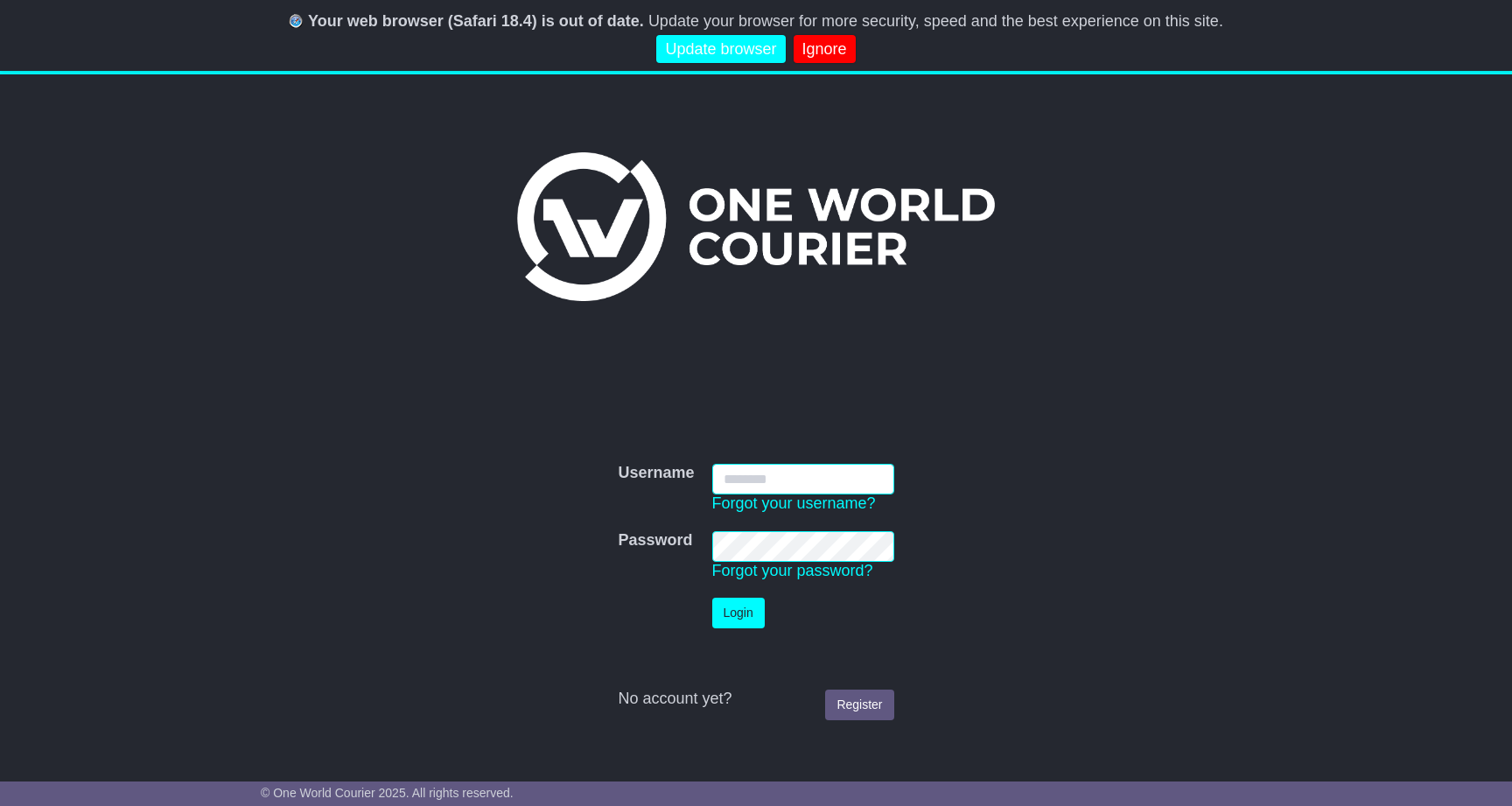
type input "**********"
click at [739, 613] on button "Login" at bounding box center [739, 613] width 53 height 31
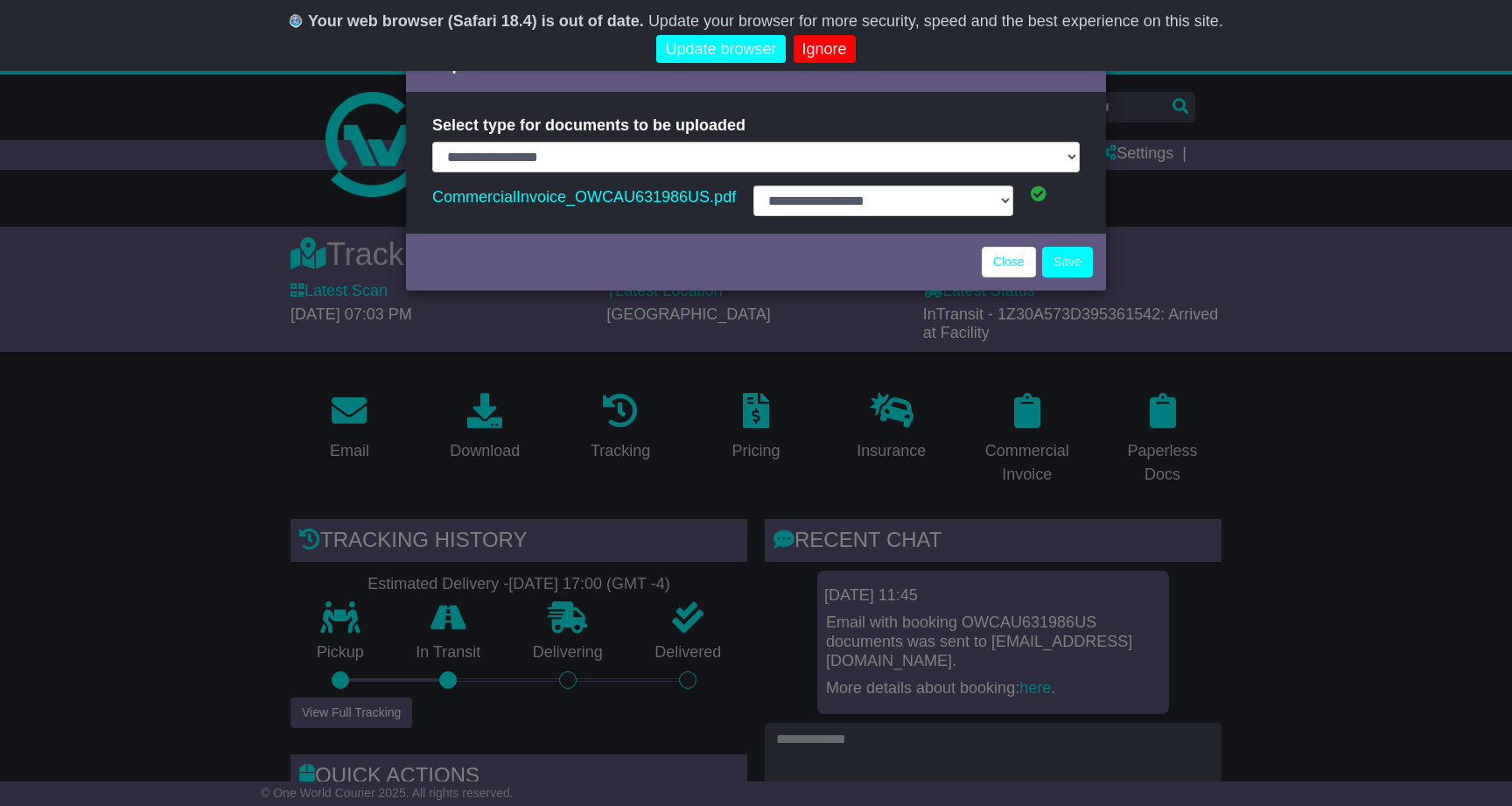
select select "**********"
click at [1007, 262] on link "Close" at bounding box center [1009, 263] width 54 height 31
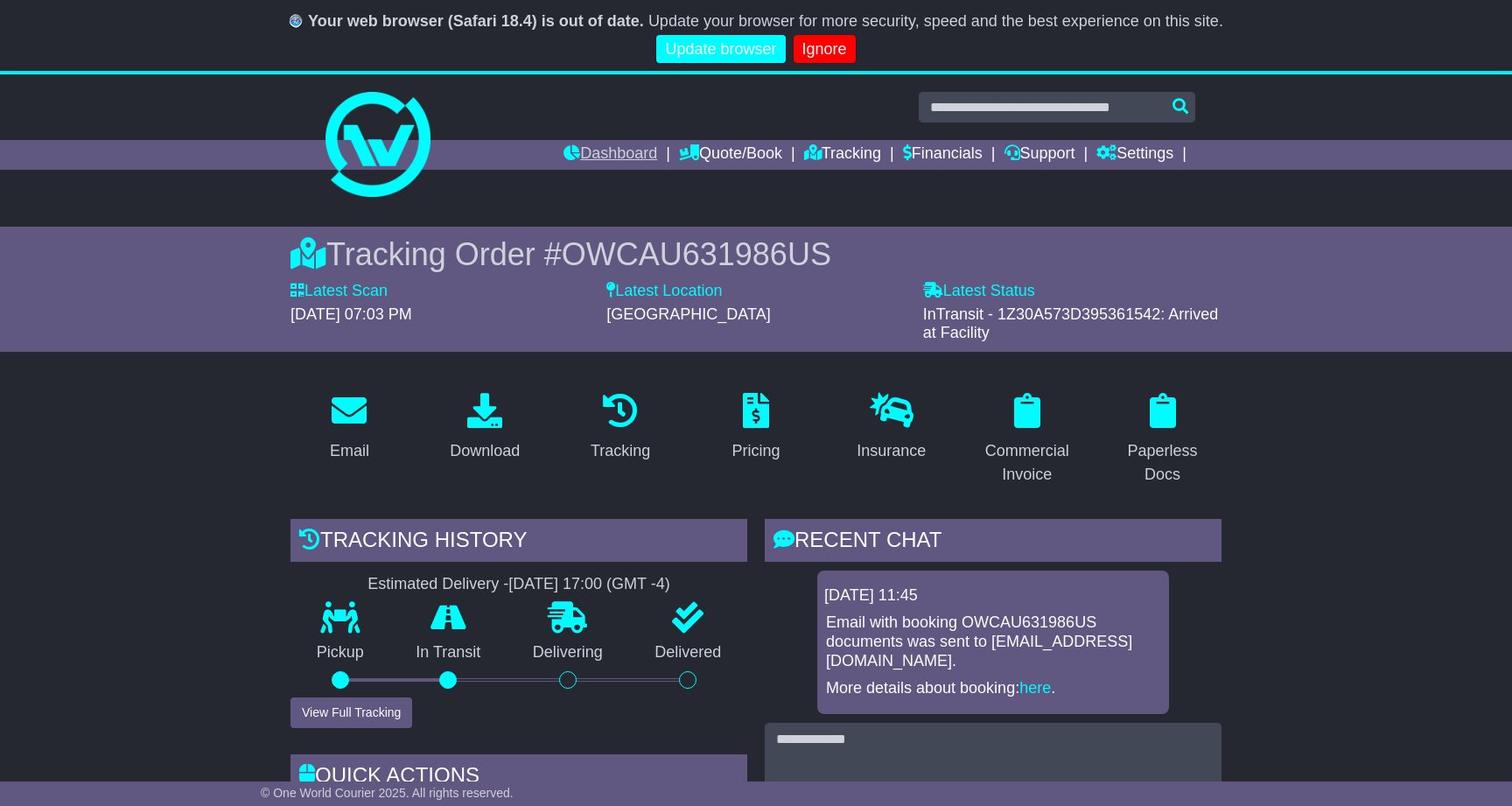
click at [605, 155] on link "Dashboard" at bounding box center [610, 155] width 94 height 30
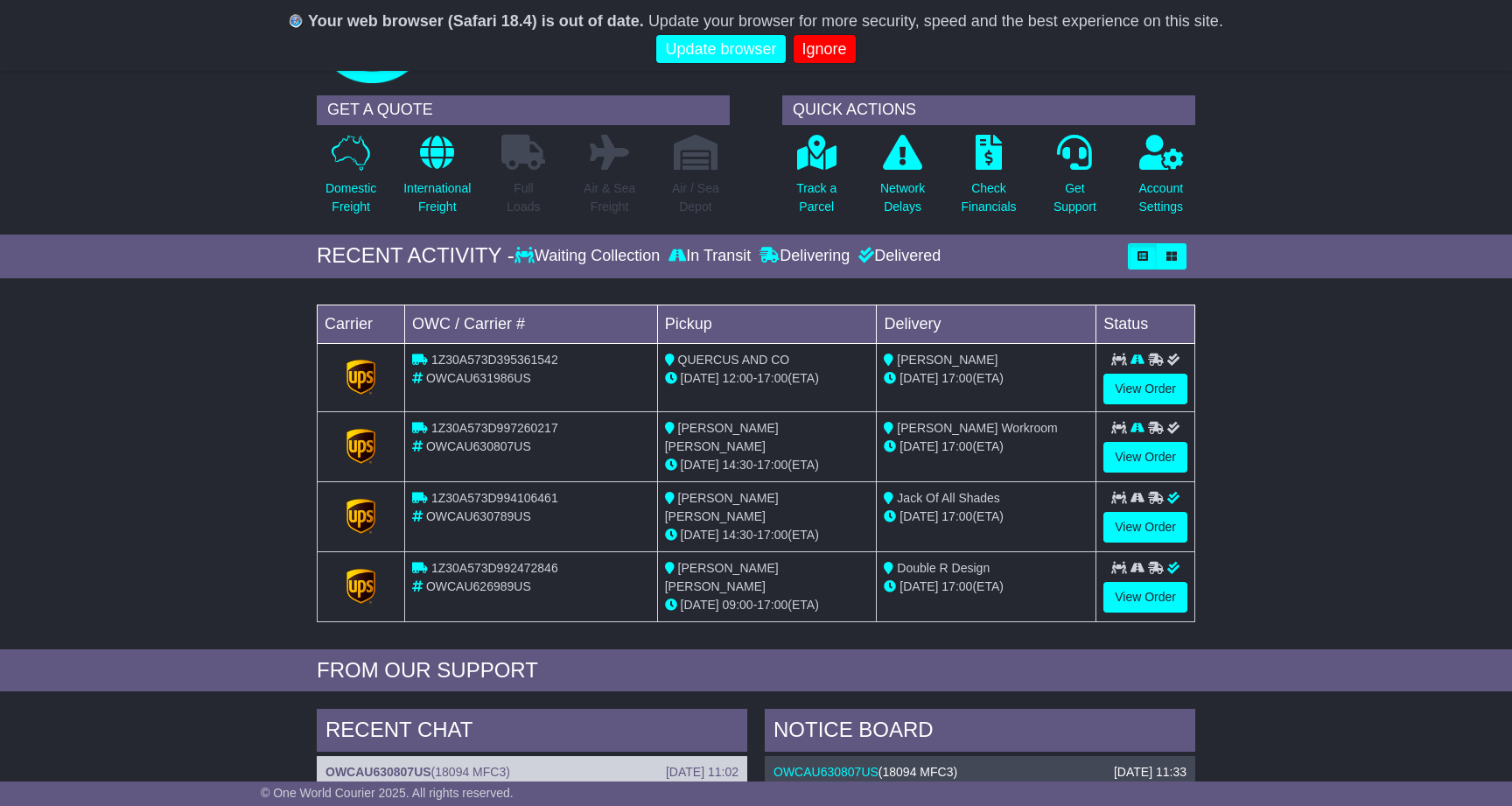
scroll to position [112, 0]
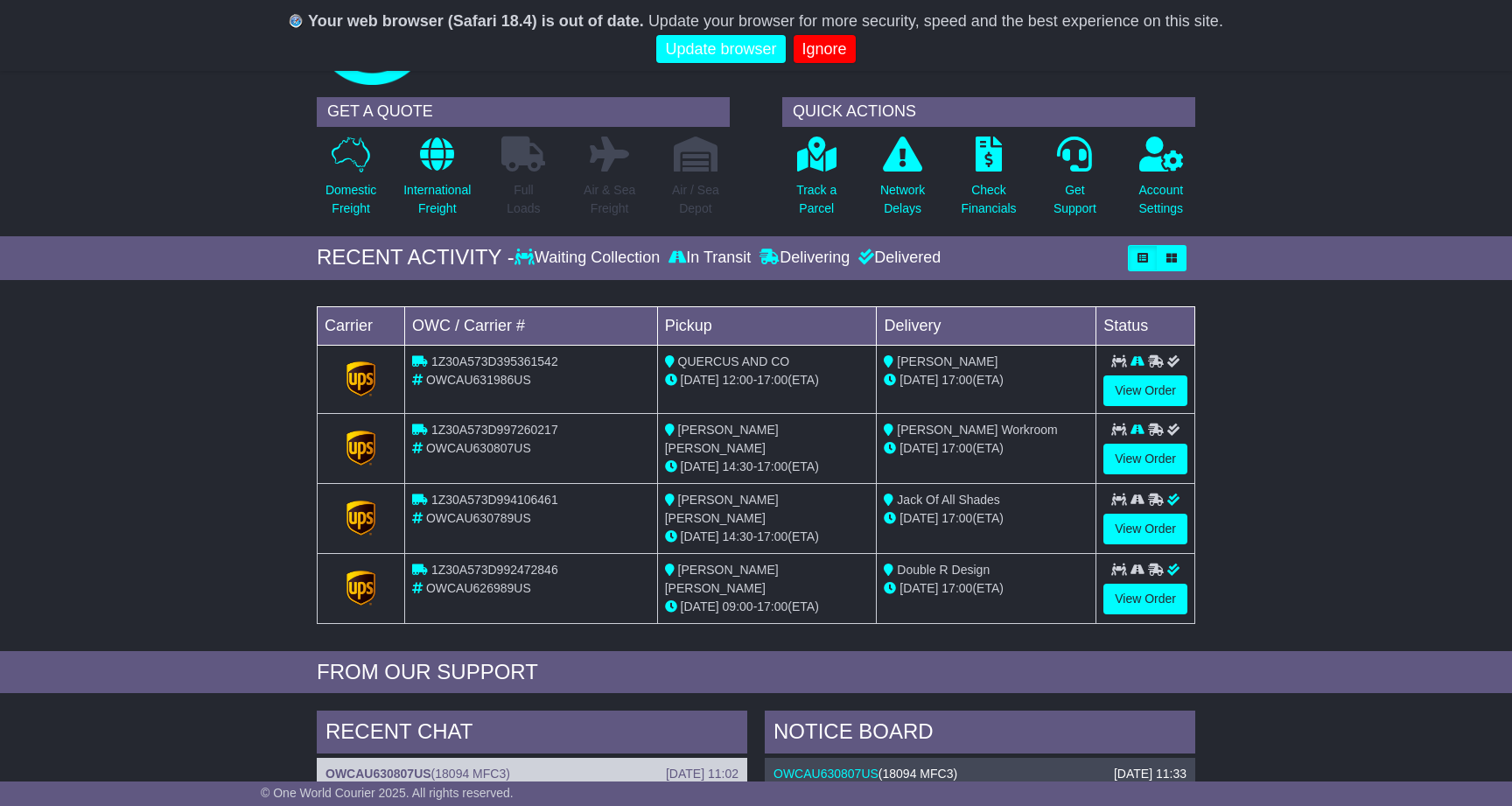
click at [486, 435] on span "1Z30A573D997260217" at bounding box center [494, 429] width 127 height 14
click at [943, 436] on span "[PERSON_NAME] Workroom" at bounding box center [977, 429] width 161 height 14
click at [1138, 454] on link "View Order" at bounding box center [1145, 459] width 84 height 31
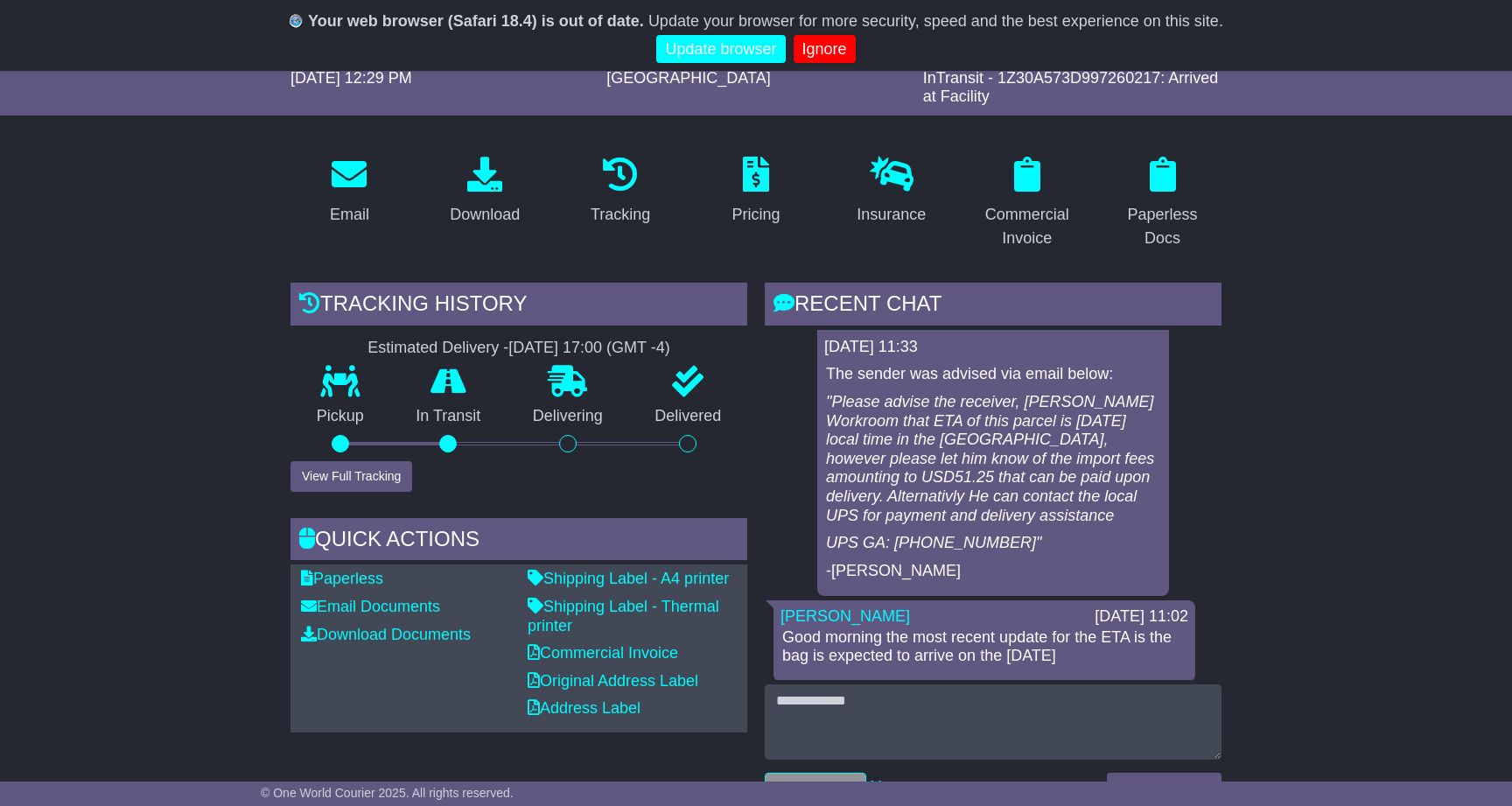
scroll to position [11, 0]
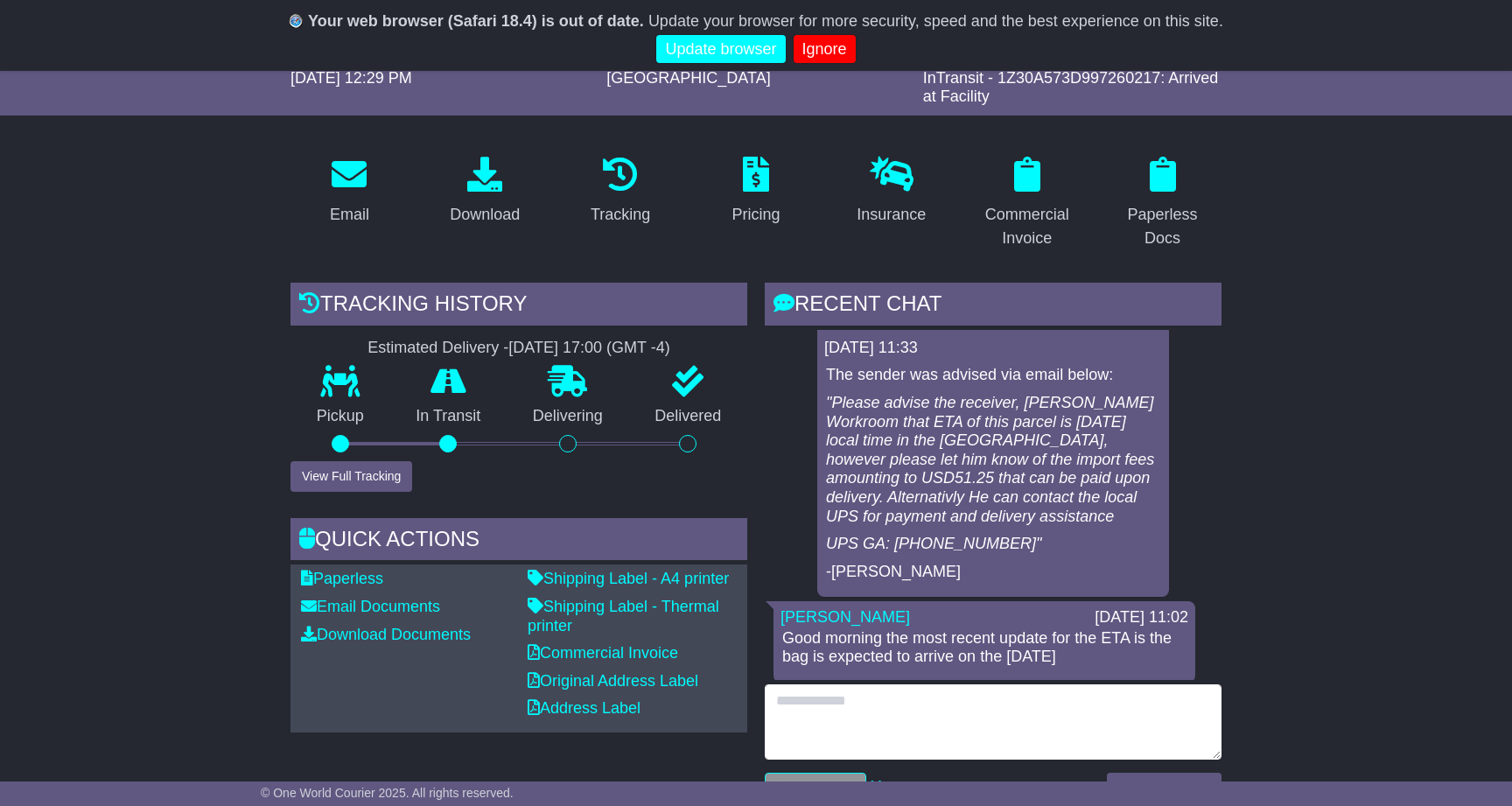
click at [816, 712] on textarea at bounding box center [993, 721] width 457 height 76
paste textarea "**********"
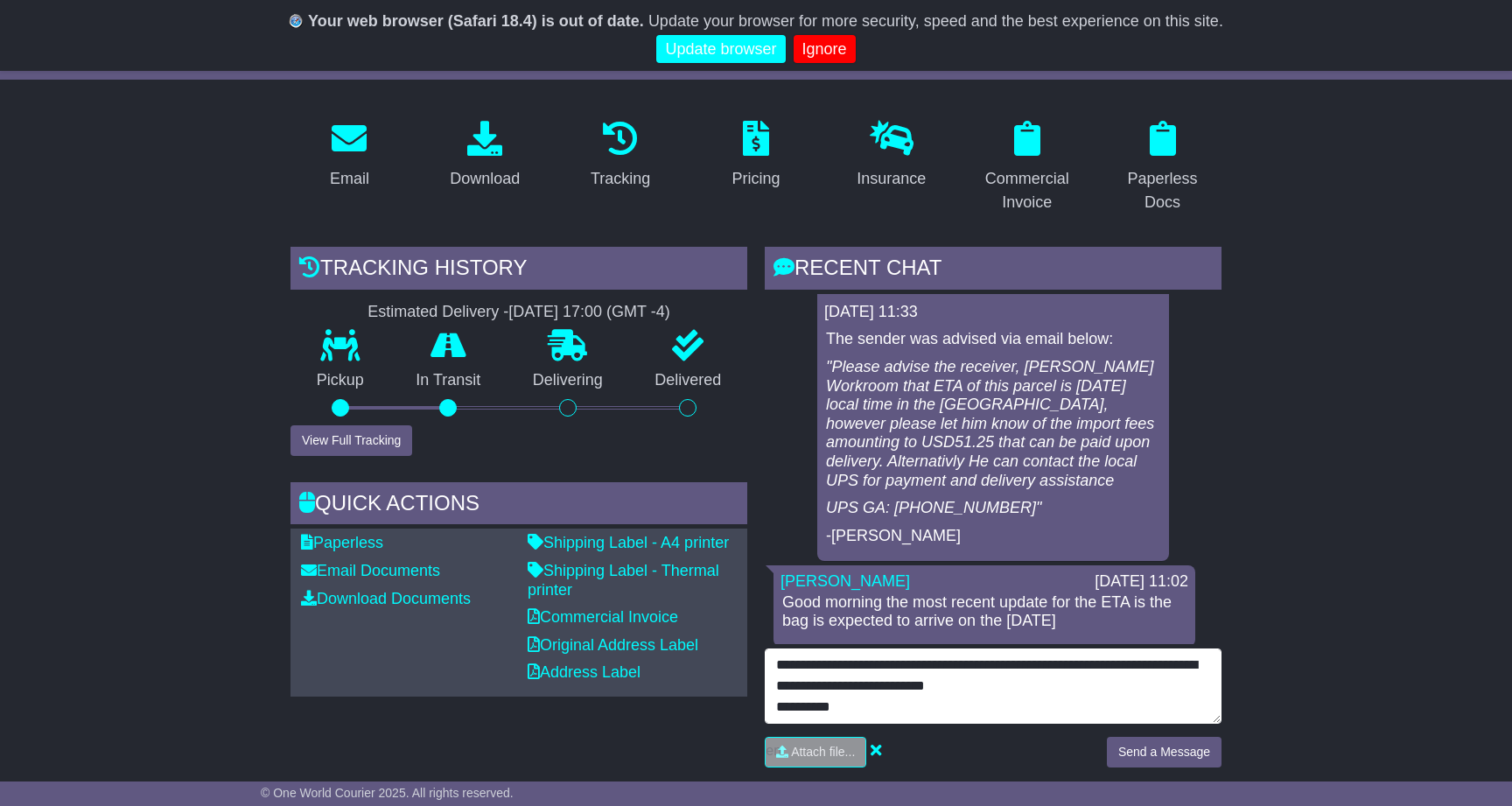
scroll to position [291, 0]
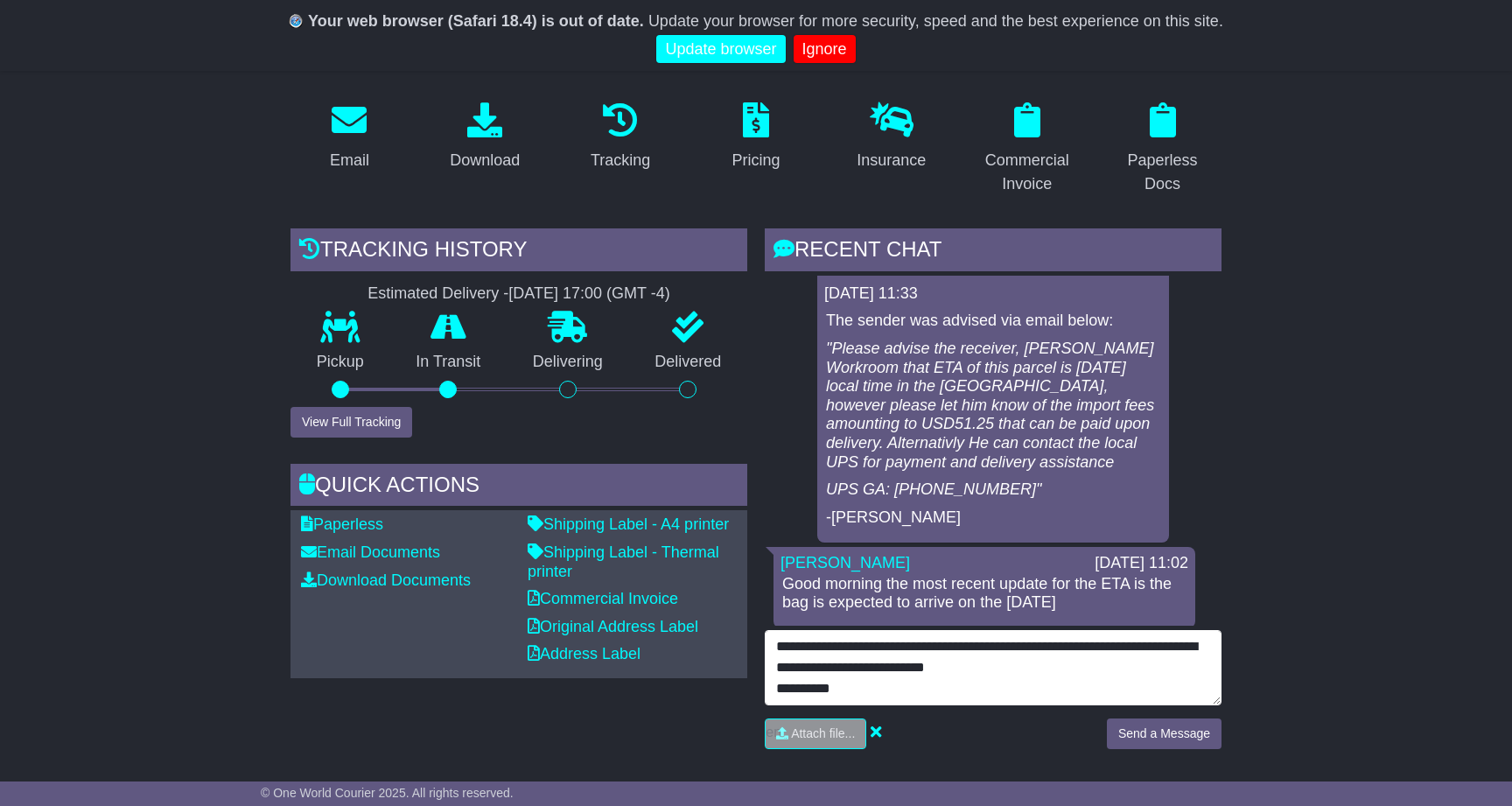
type textarea "**********"
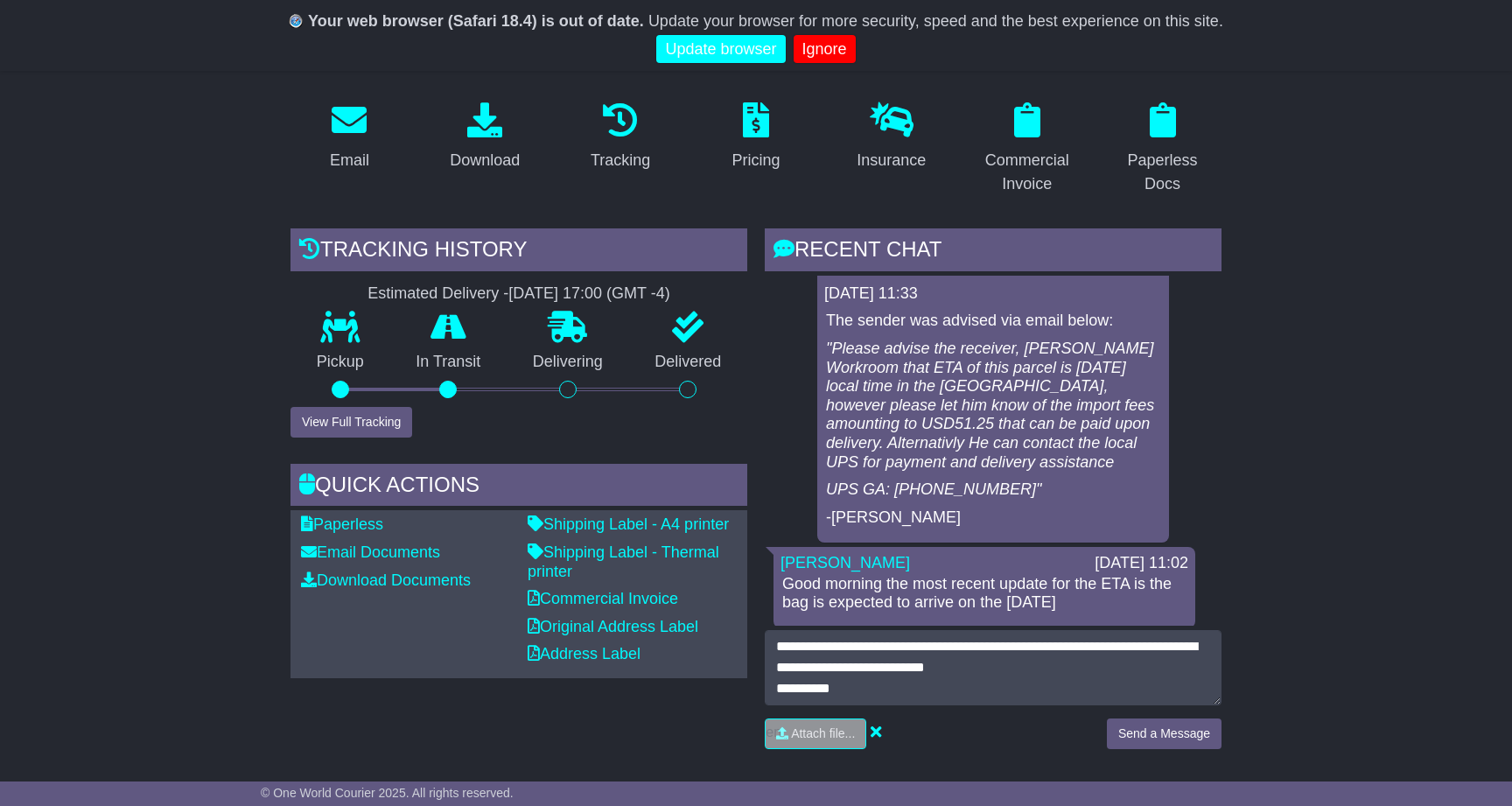
click at [1195, 723] on button "Send a Message" at bounding box center [1165, 734] width 115 height 31
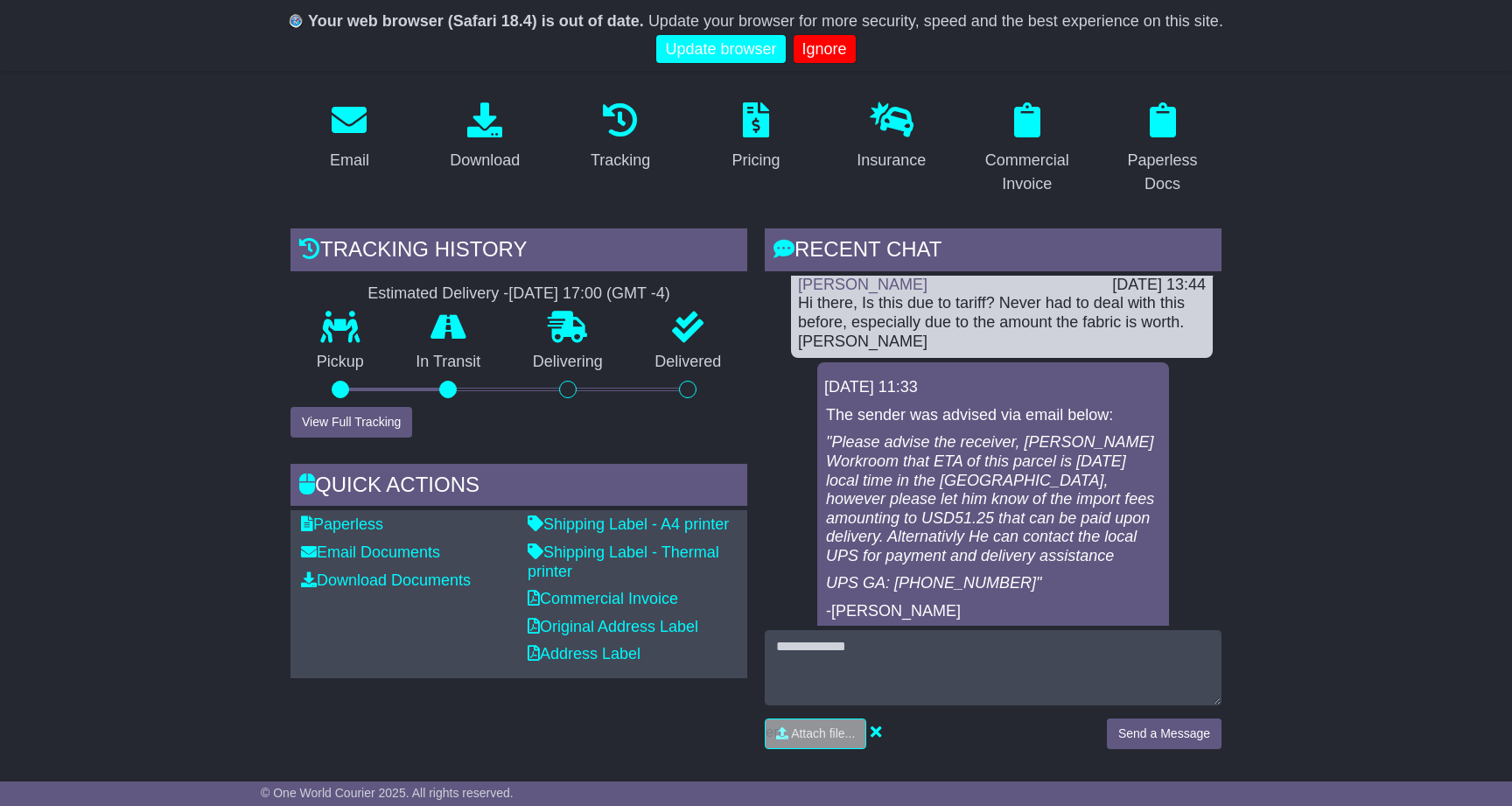
scroll to position [245, 0]
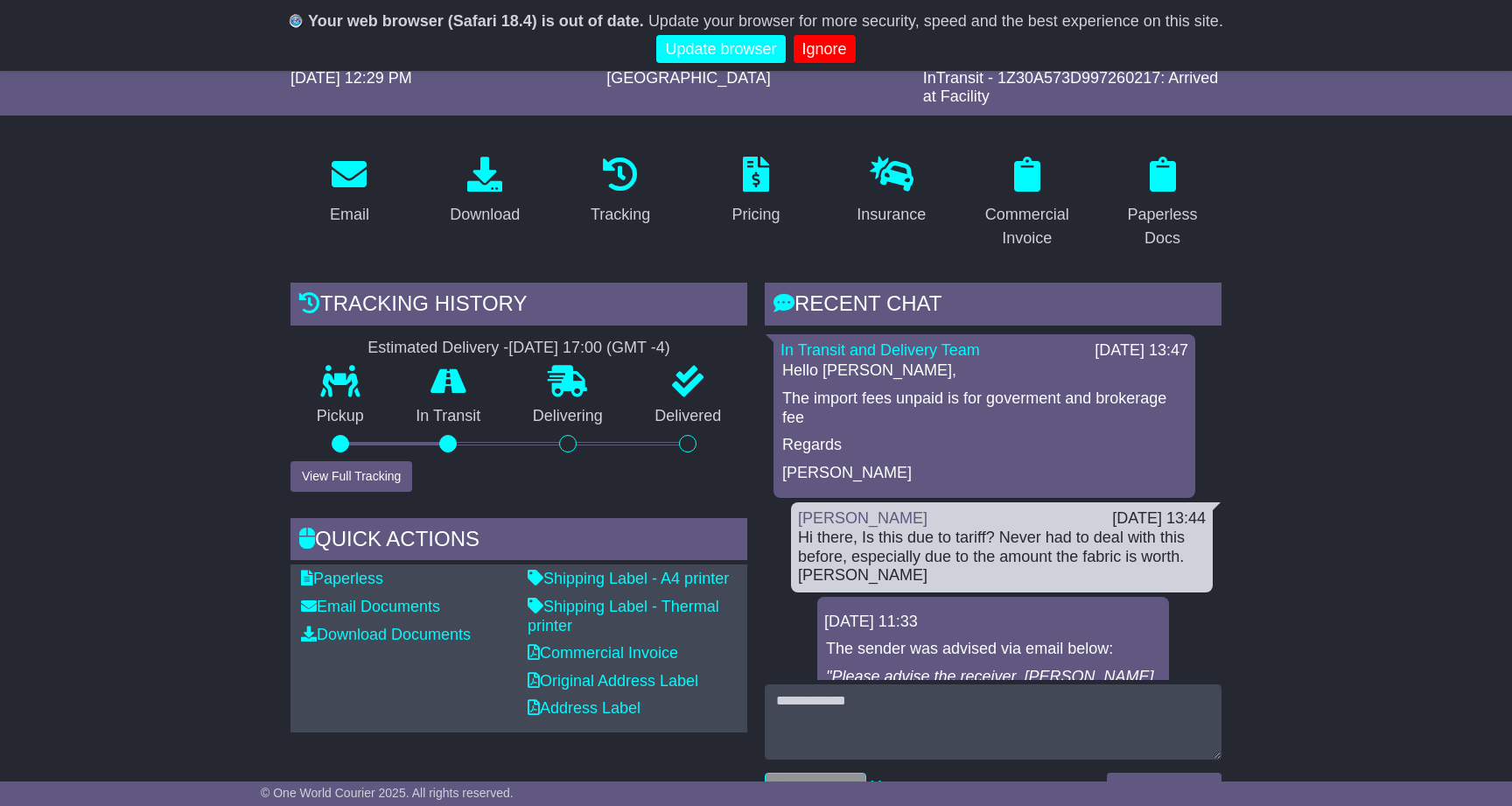
scroll to position [240, 0]
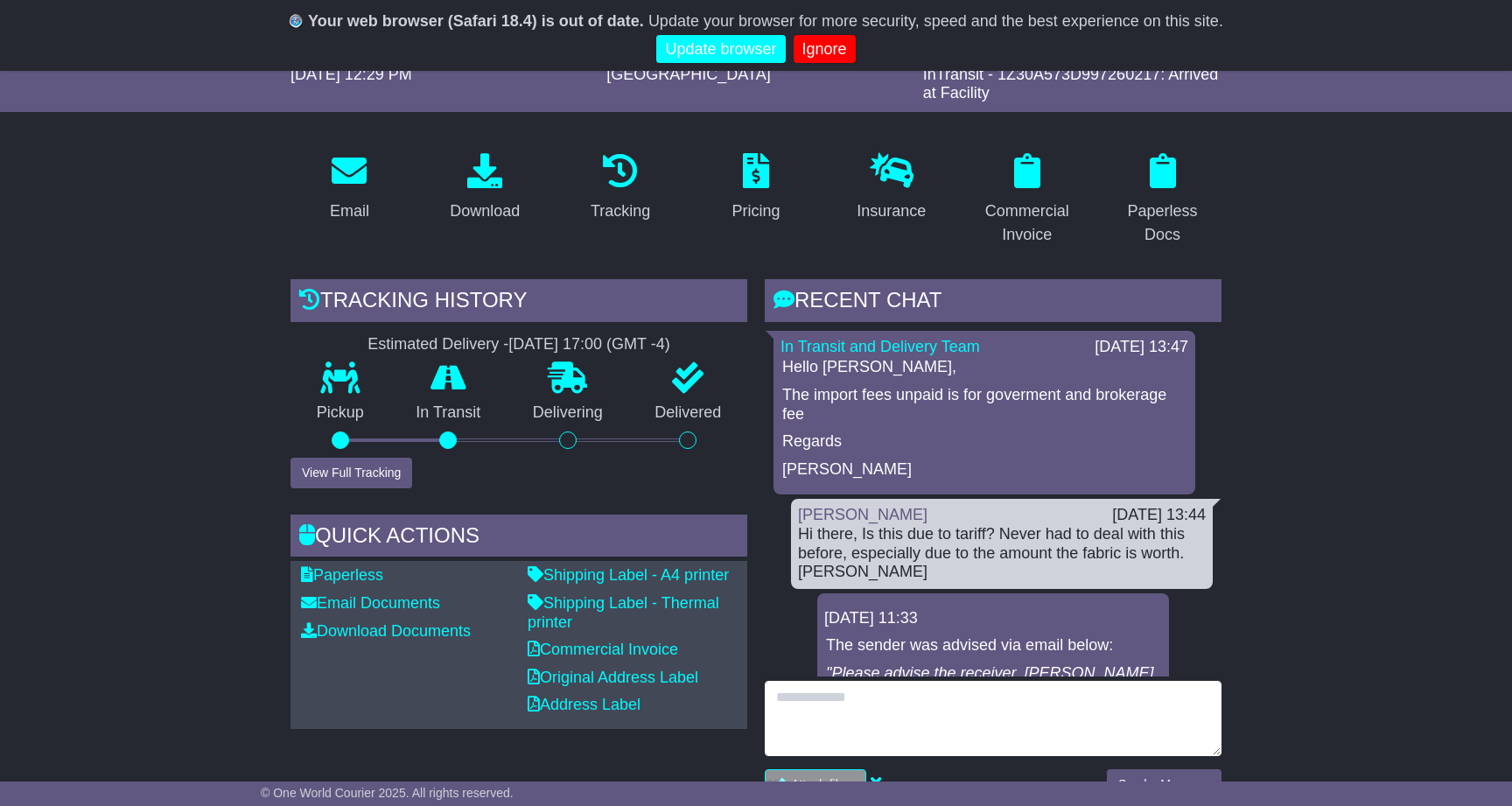
click at [874, 692] on textarea at bounding box center [993, 718] width 457 height 76
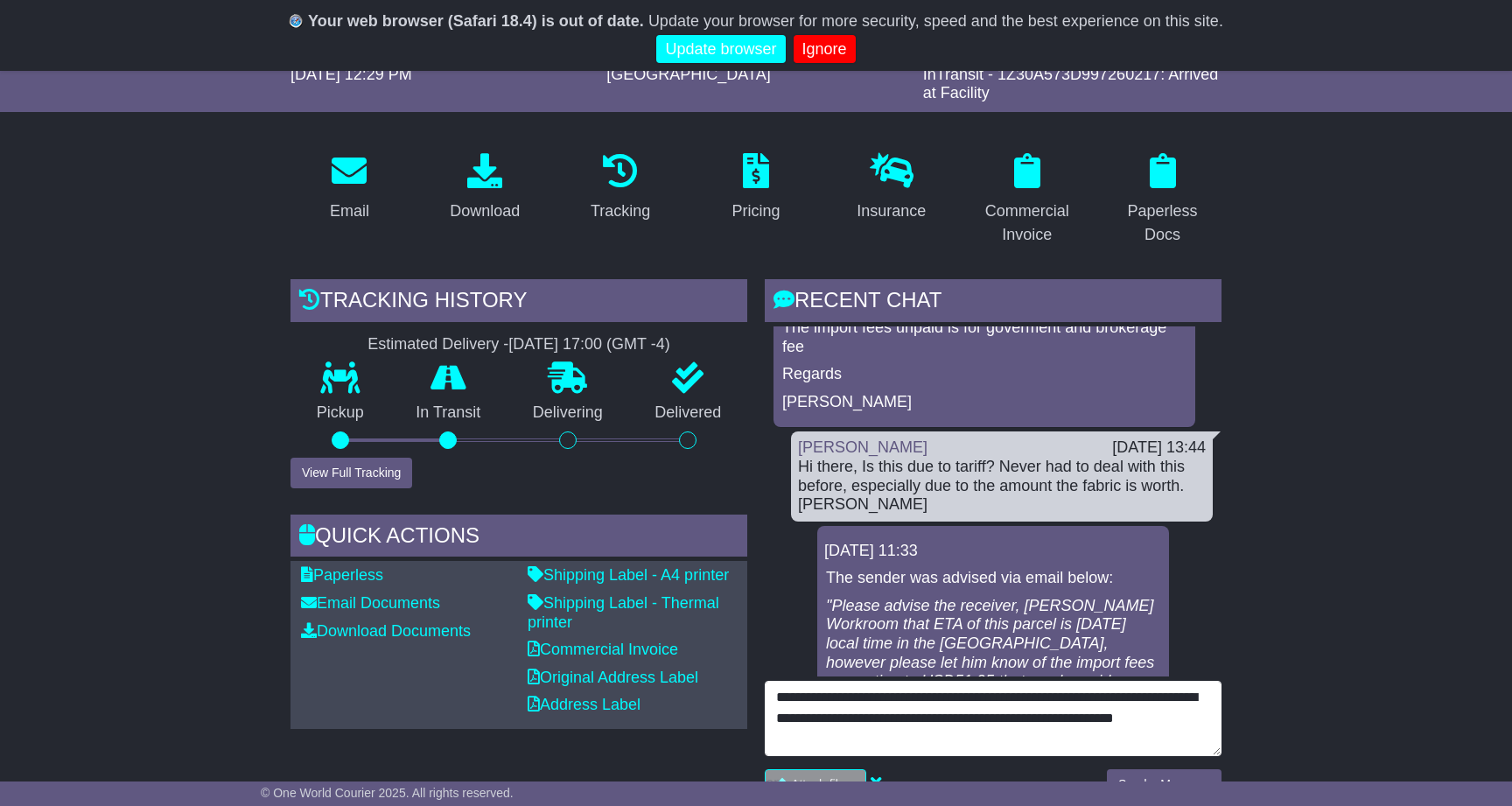
scroll to position [293, 0]
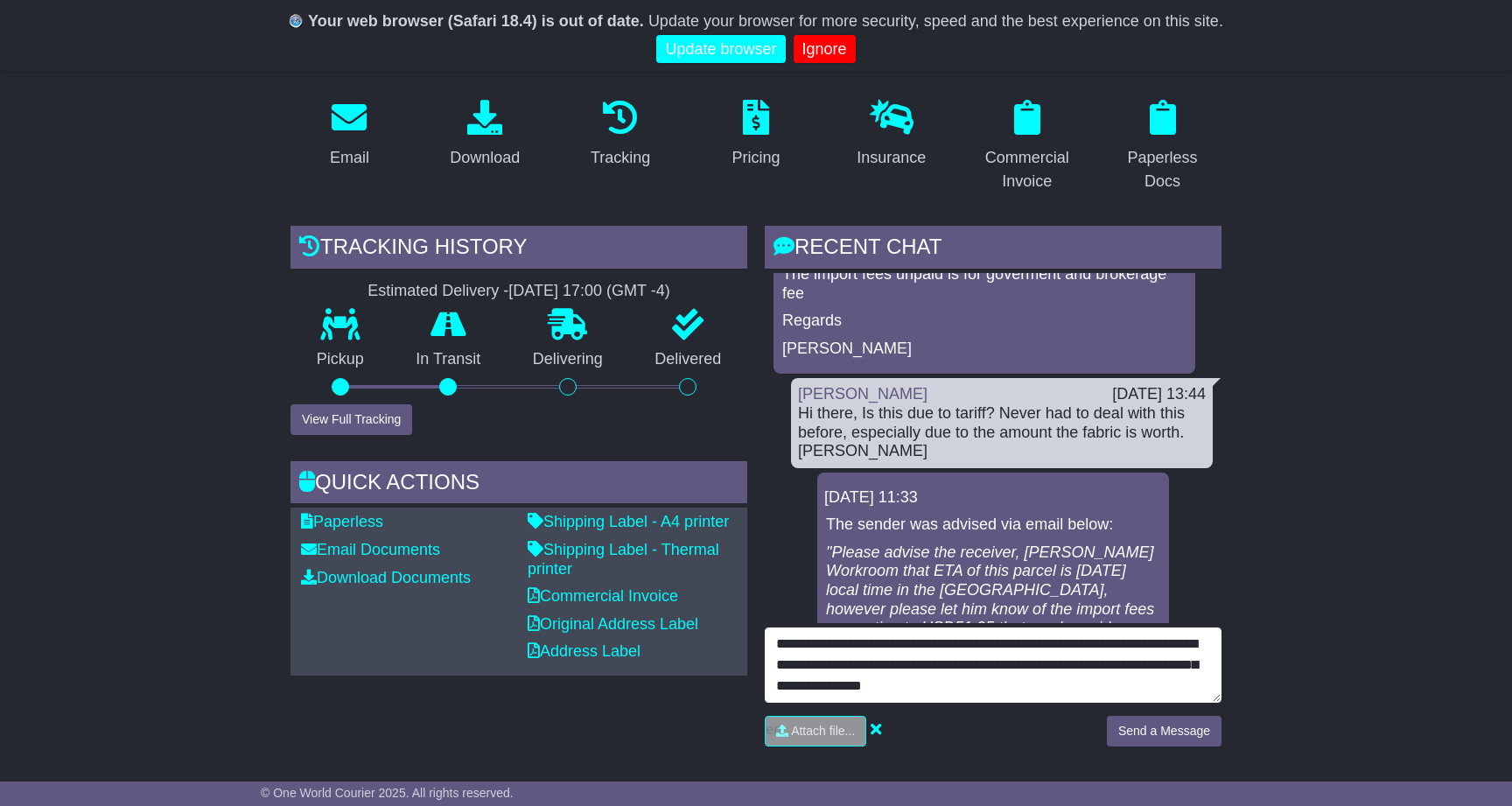
click at [1030, 681] on textarea "**********" at bounding box center [993, 665] width 457 height 76
type textarea "**********"
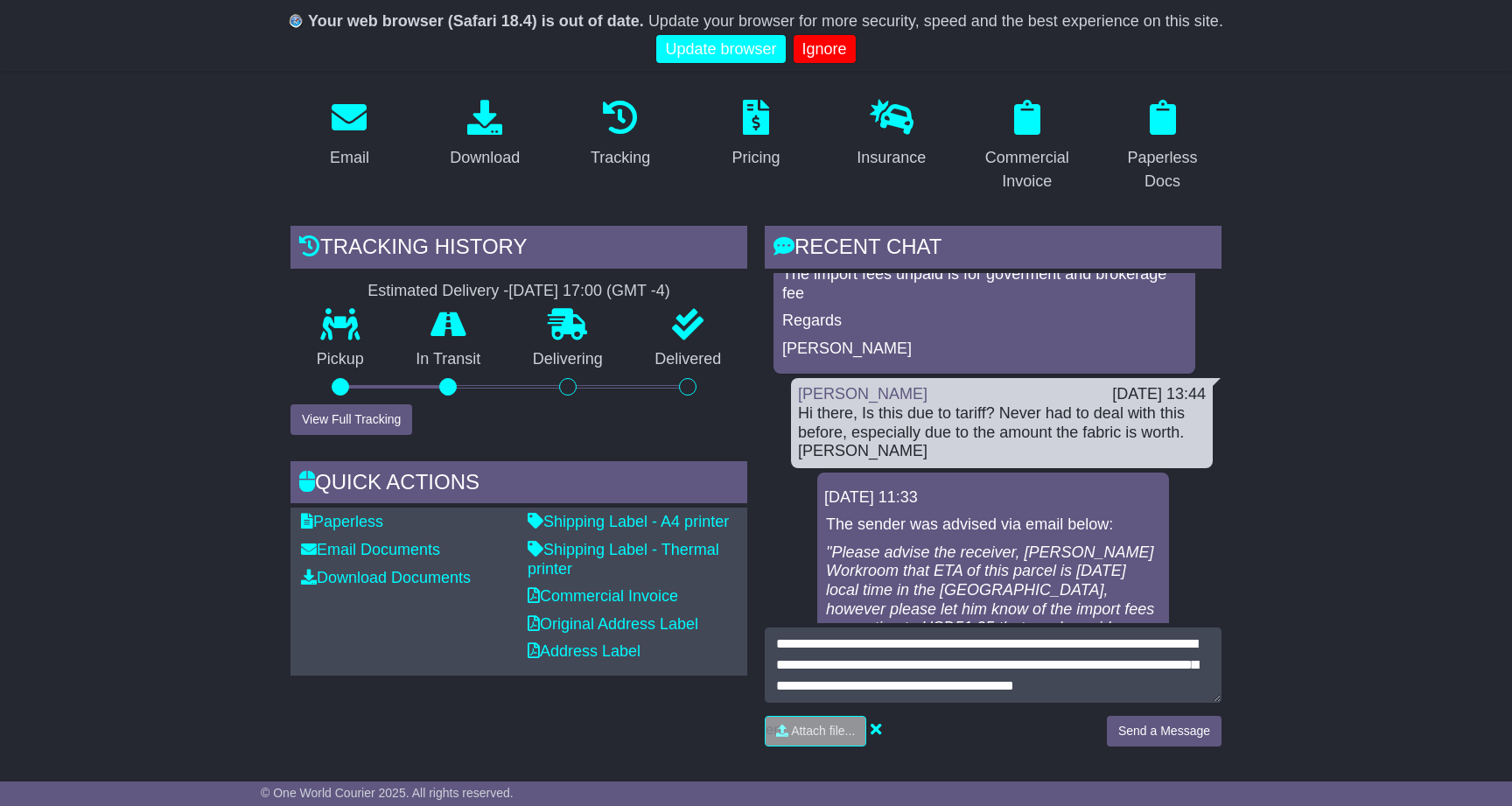
click at [1186, 725] on button "Send a Message" at bounding box center [1165, 731] width 115 height 31
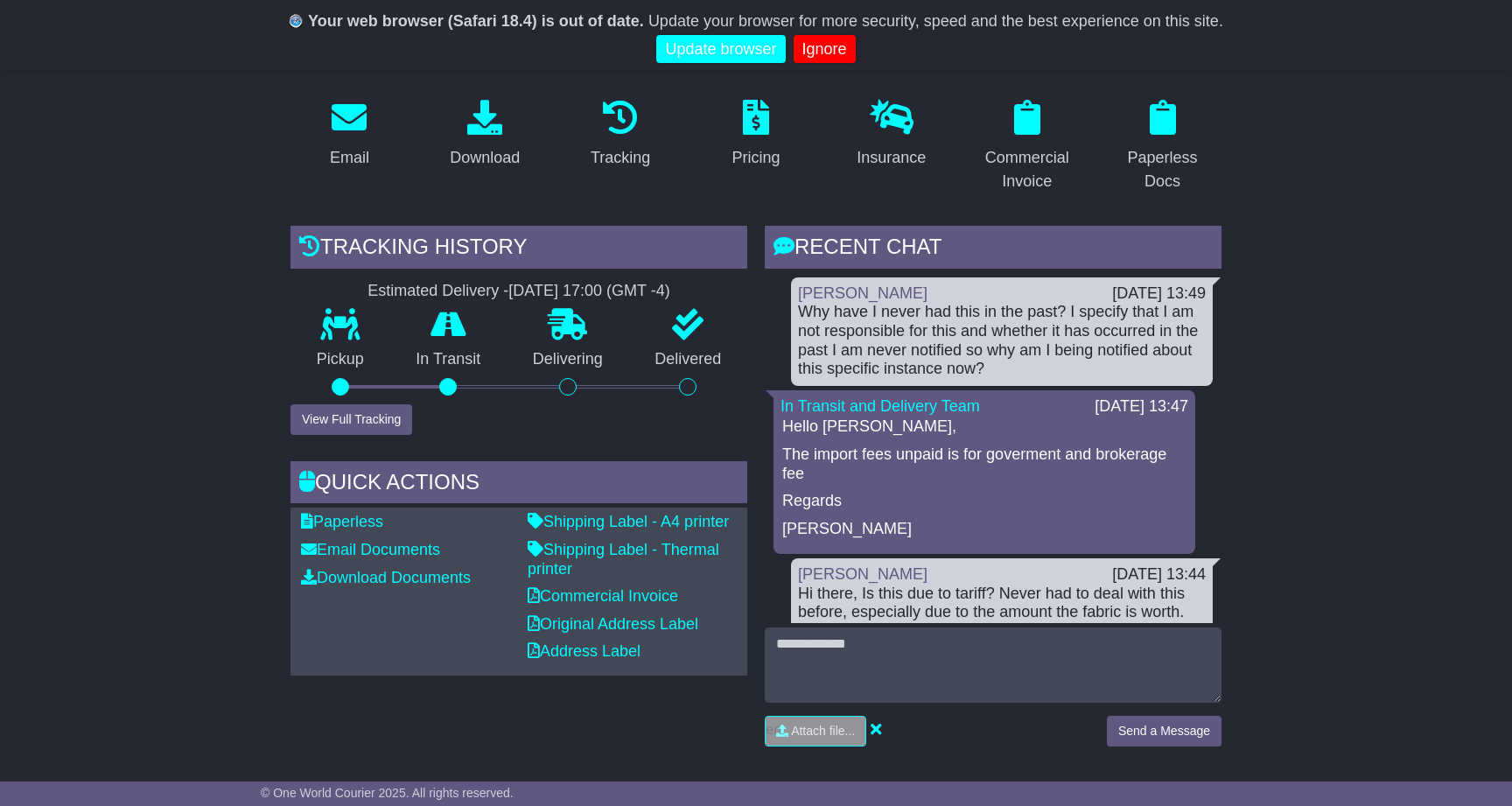
scroll to position [0, 0]
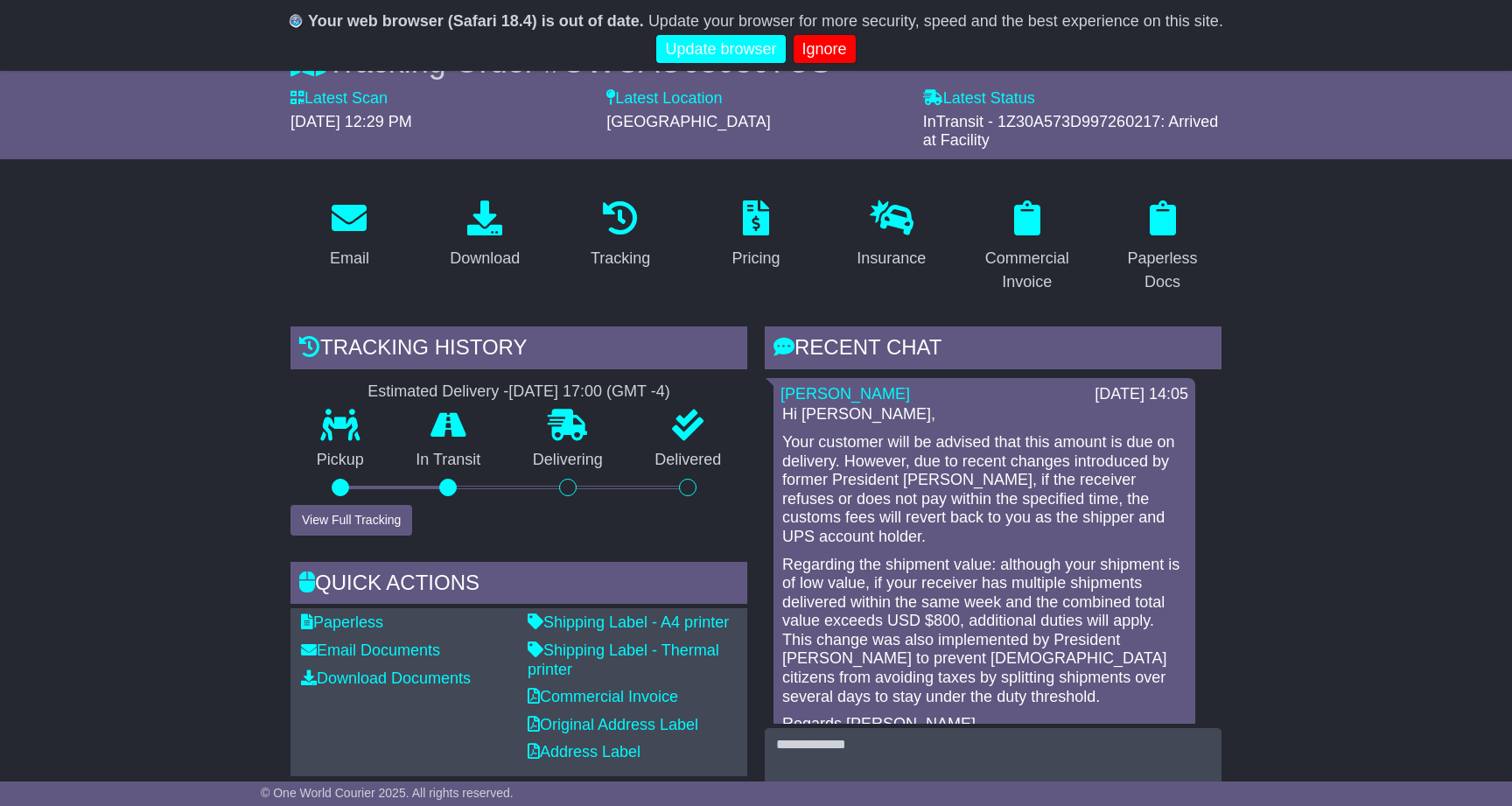
scroll to position [206, 0]
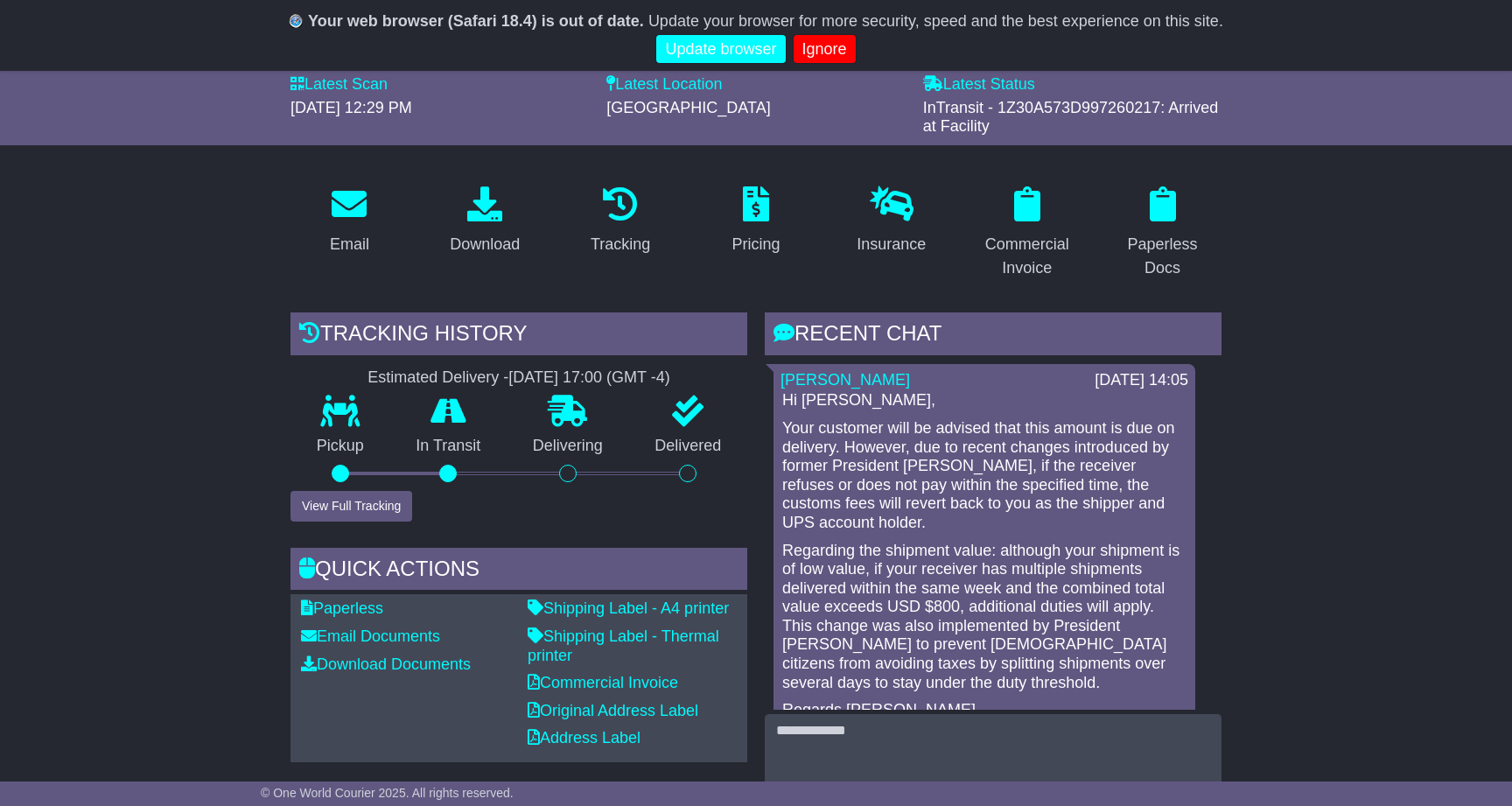
drag, startPoint x: 1349, startPoint y: 263, endPoint x: 1161, endPoint y: 873, distance: 638.3
click at [1161, 669] on html "Your web browser (Safari 18.4) is out of date. Update your browser for more sec…" at bounding box center [756, 266] width 1512 height 806
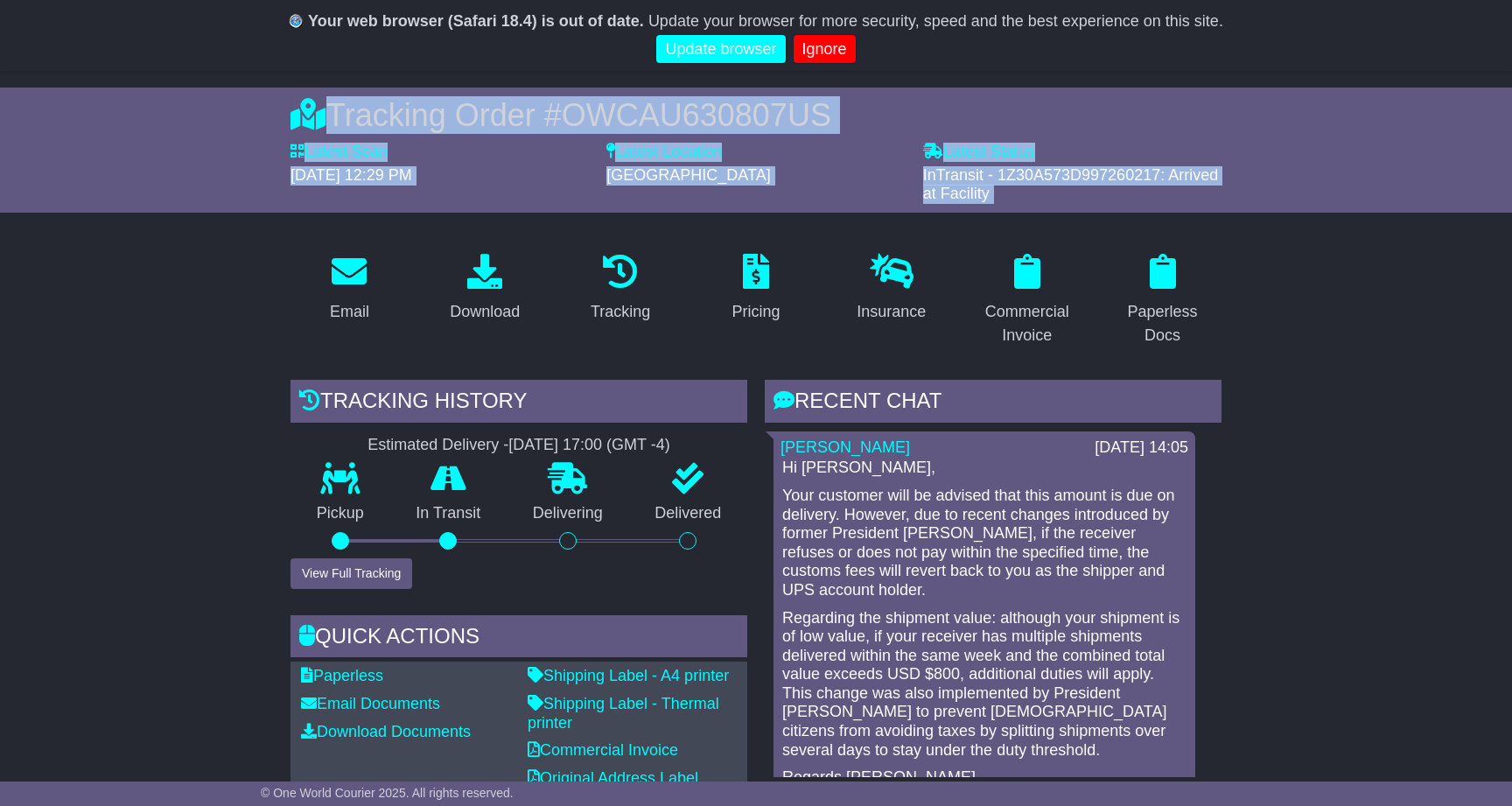
scroll to position [184, 0]
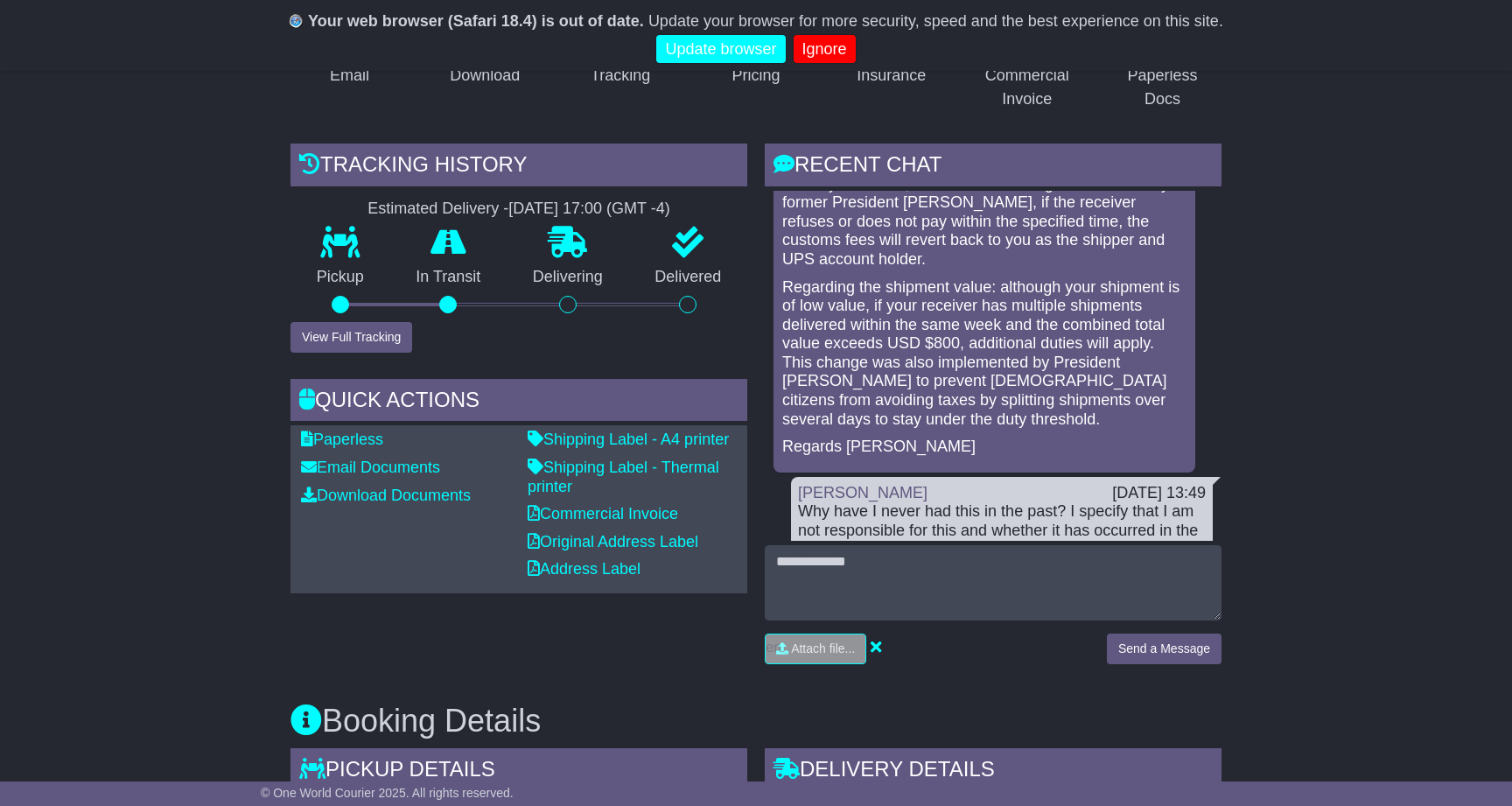
scroll to position [94, 0]
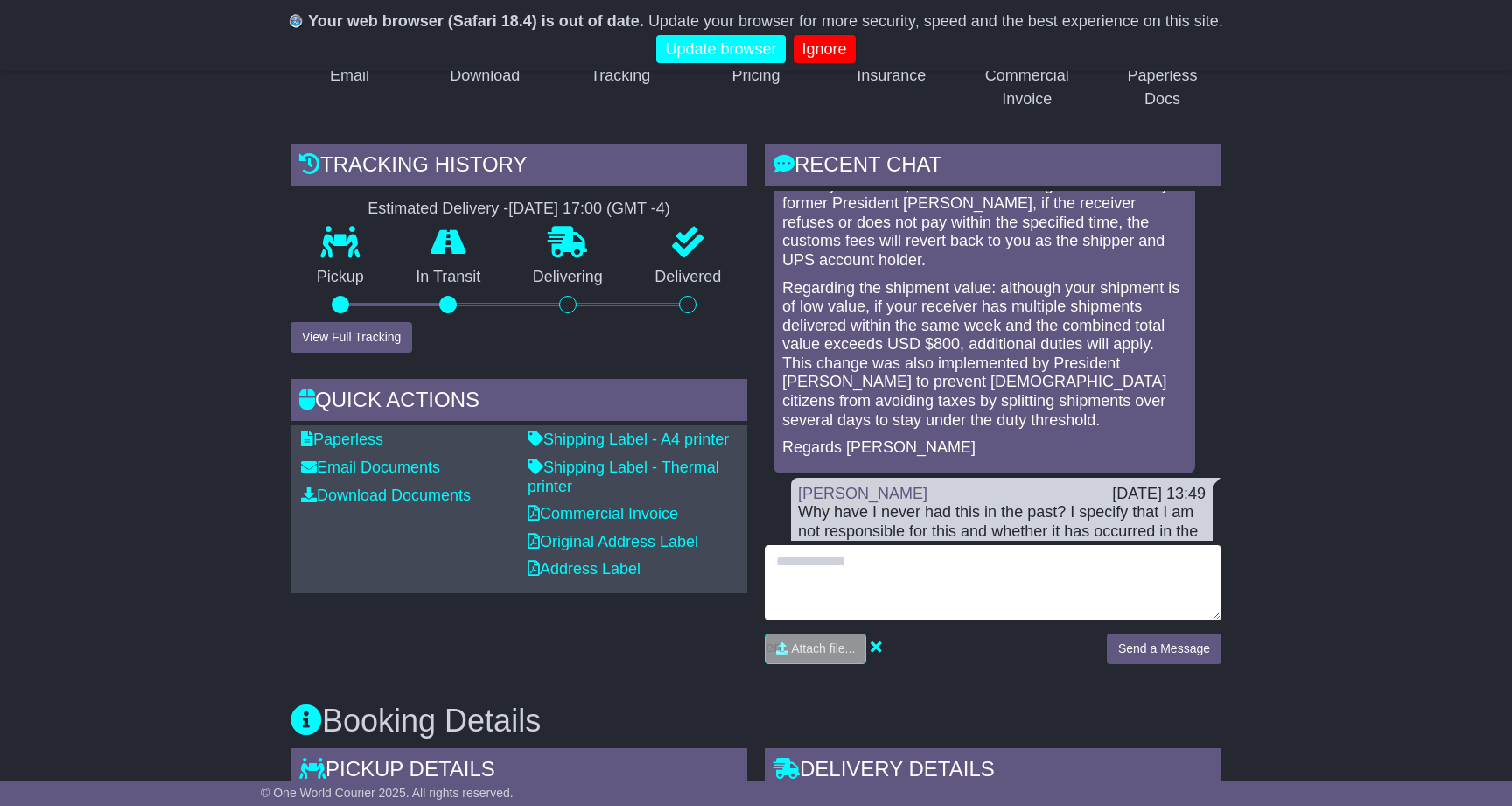
click at [928, 553] on textarea at bounding box center [993, 583] width 457 height 76
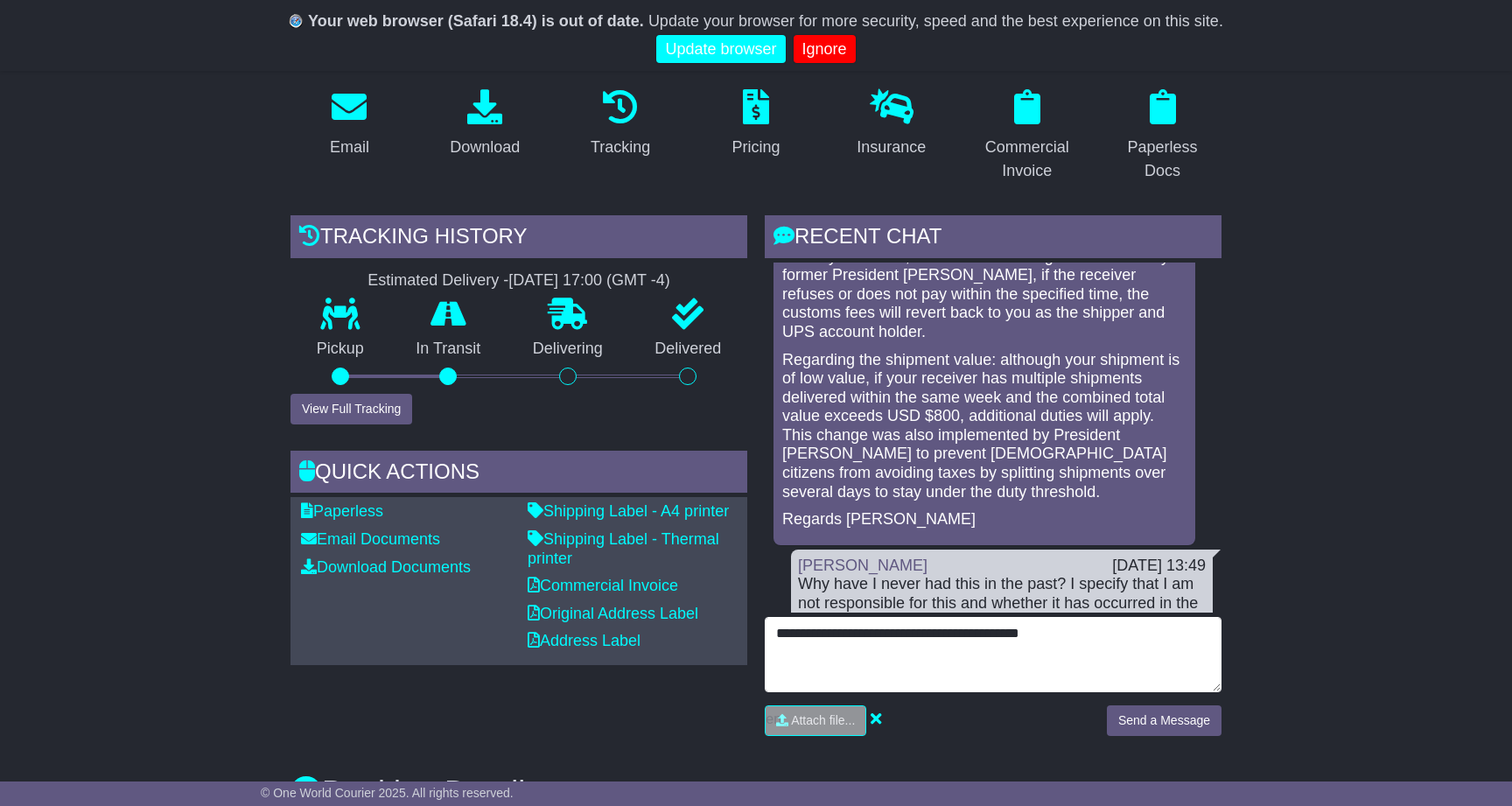
scroll to position [284, 0]
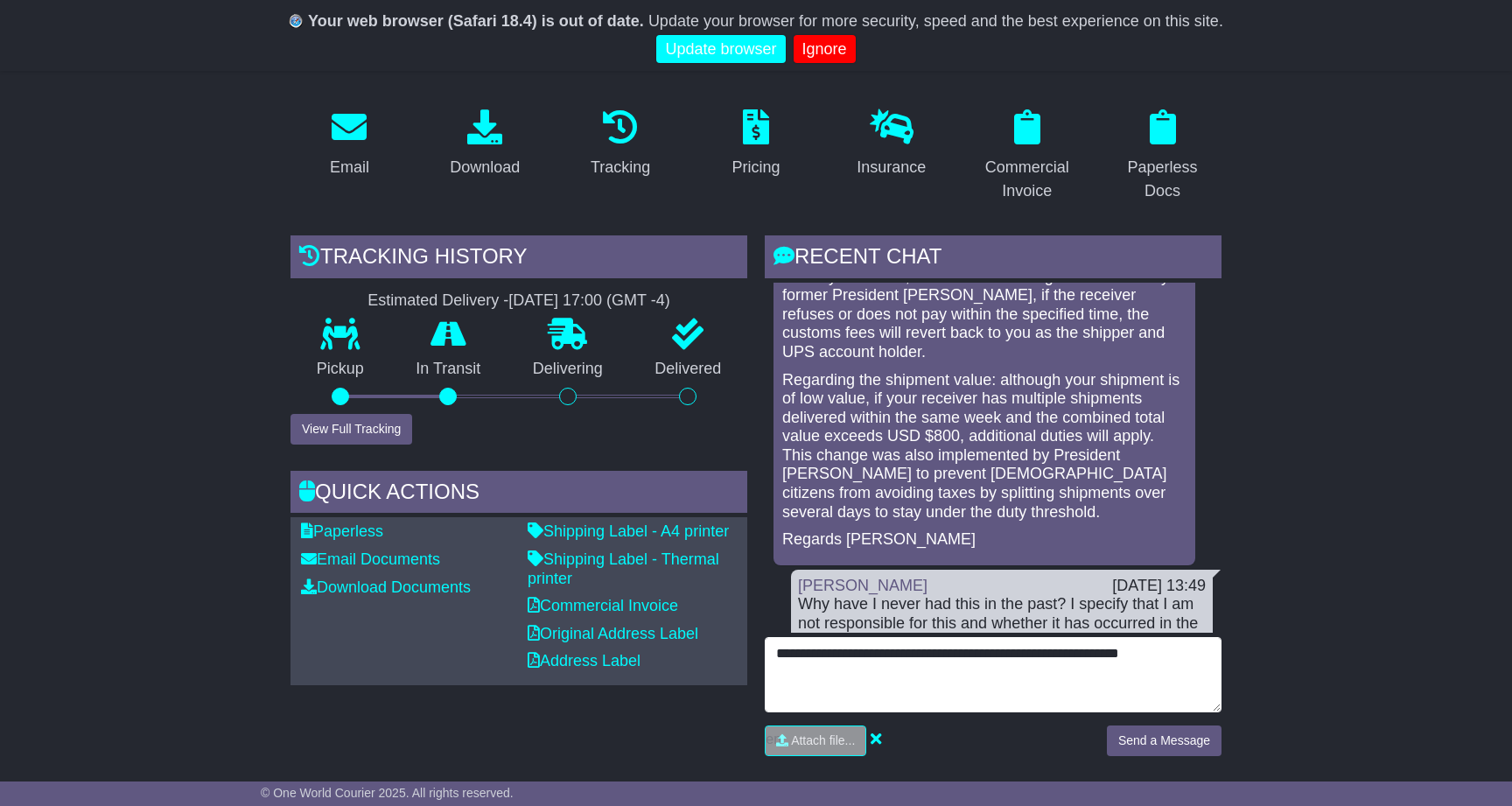
click at [976, 649] on textarea "**********" at bounding box center [993, 674] width 457 height 76
type textarea "**********"
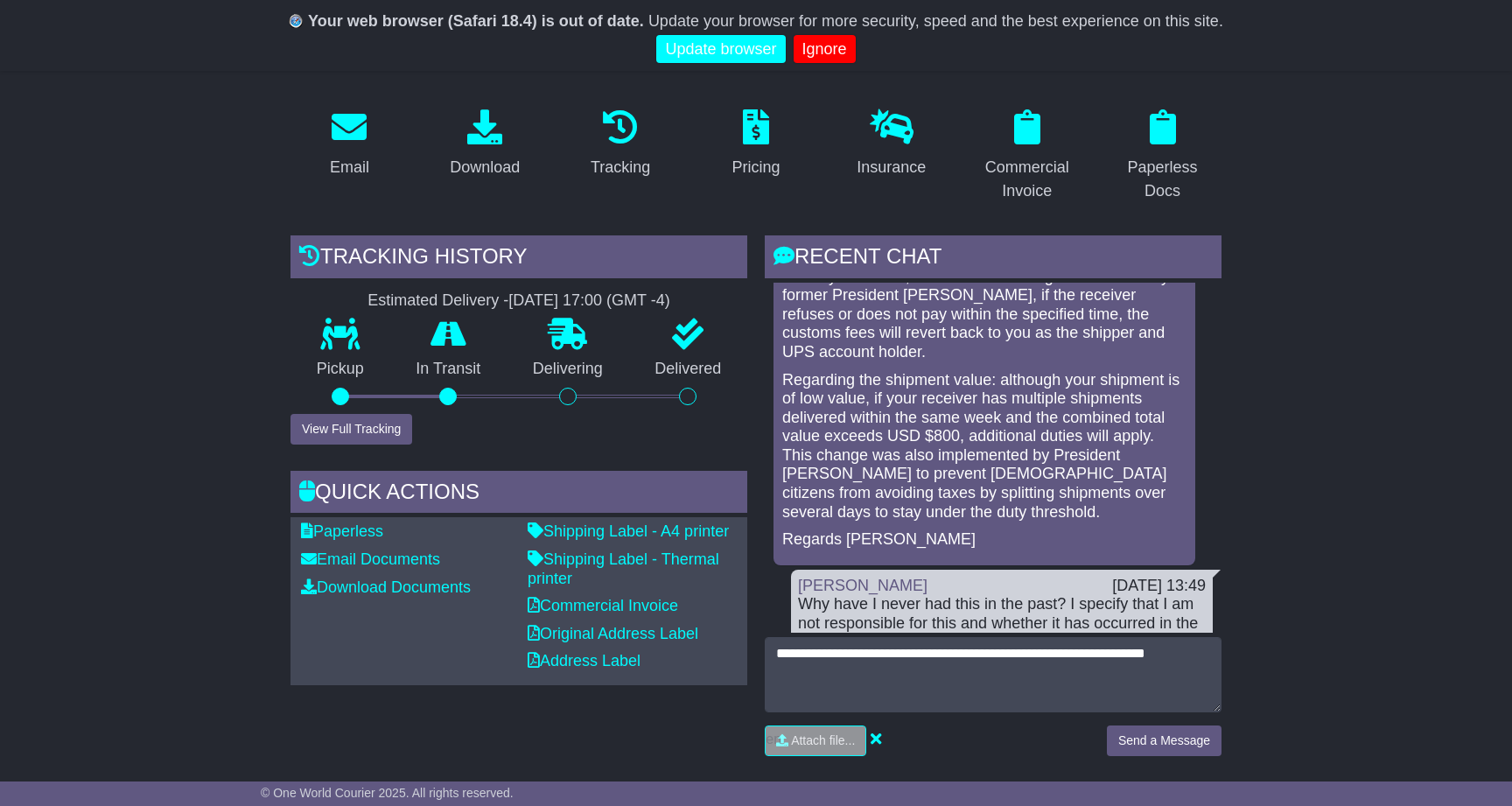
click at [1155, 746] on button "Send a Message" at bounding box center [1165, 740] width 115 height 31
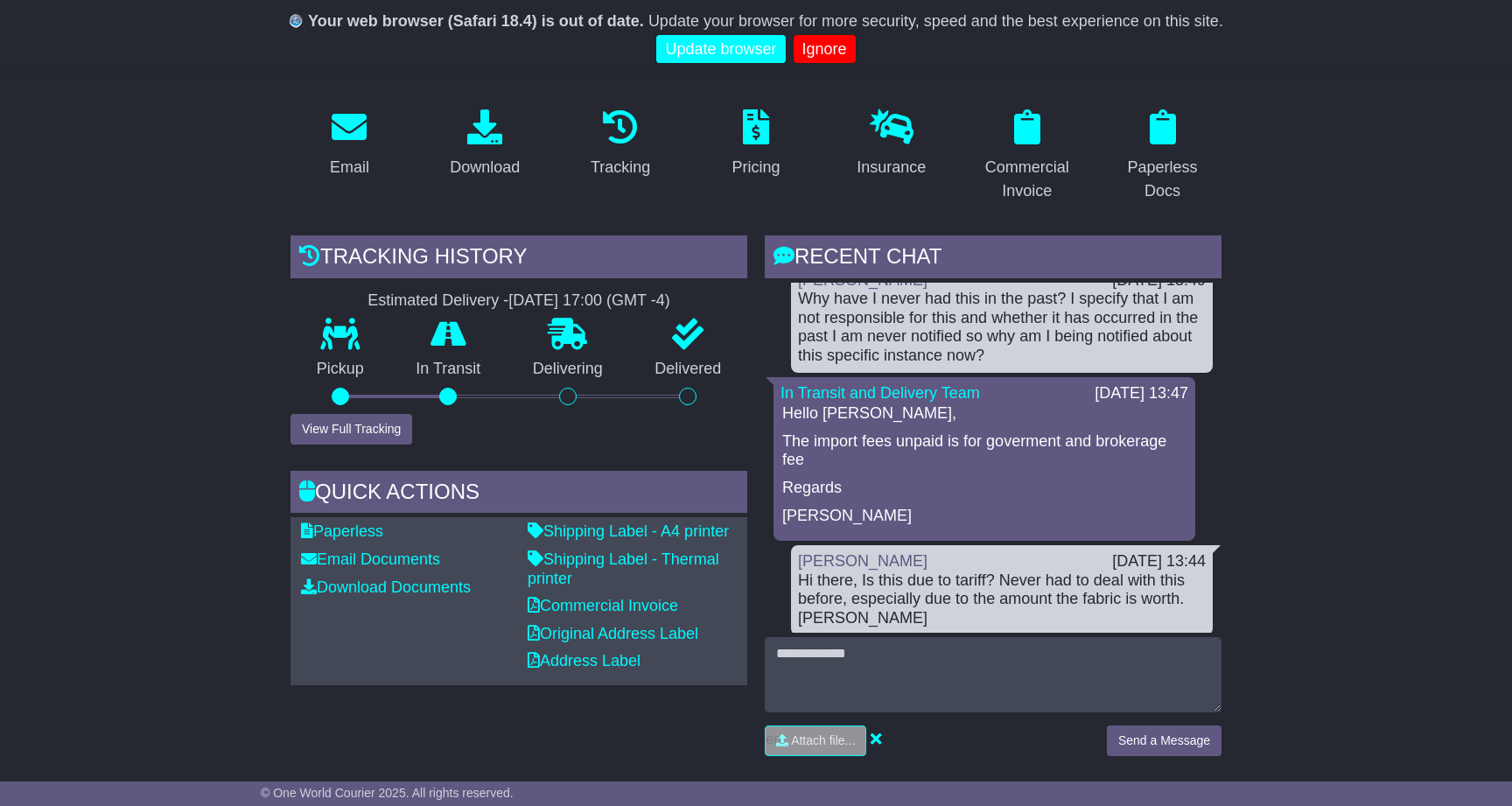
scroll to position [472, 0]
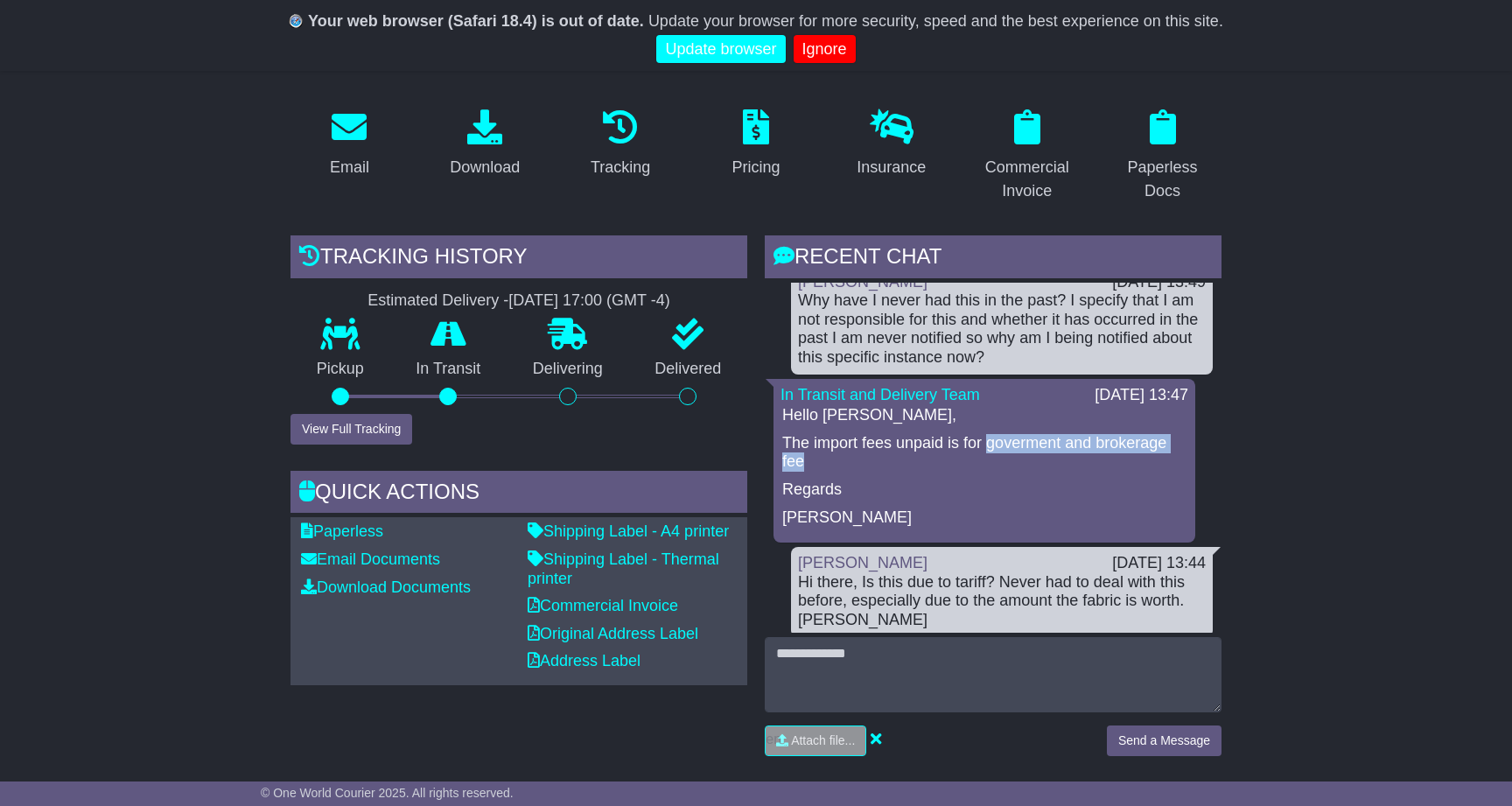
drag, startPoint x: 979, startPoint y: 430, endPoint x: 1032, endPoint y: 446, distance: 55.4
click at [1032, 446] on p "The import fees unpaid is for goverment and brokerage fee" at bounding box center [984, 452] width 404 height 37
copy p "goverment and brokerage fee"
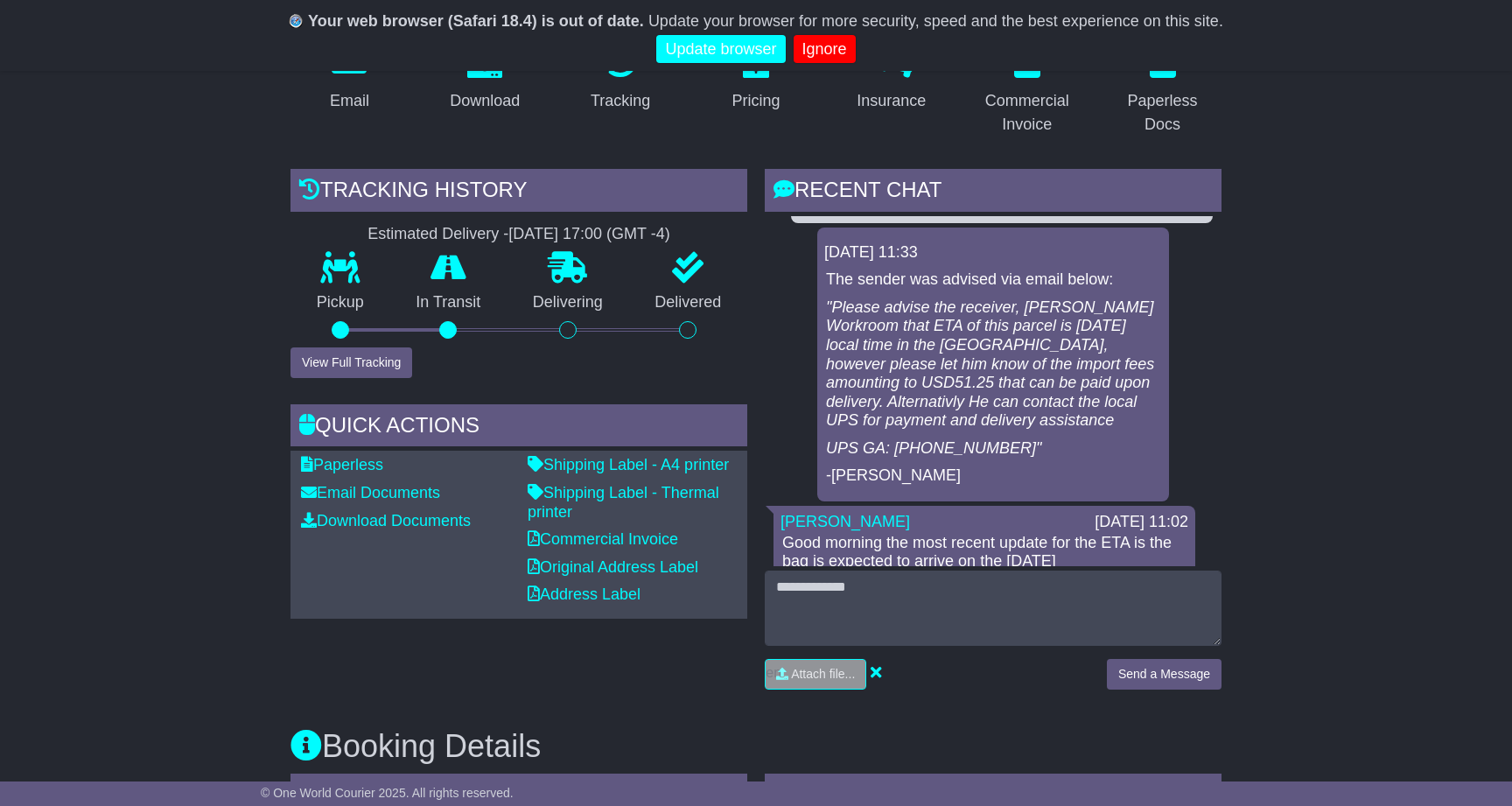
scroll to position [367, 0]
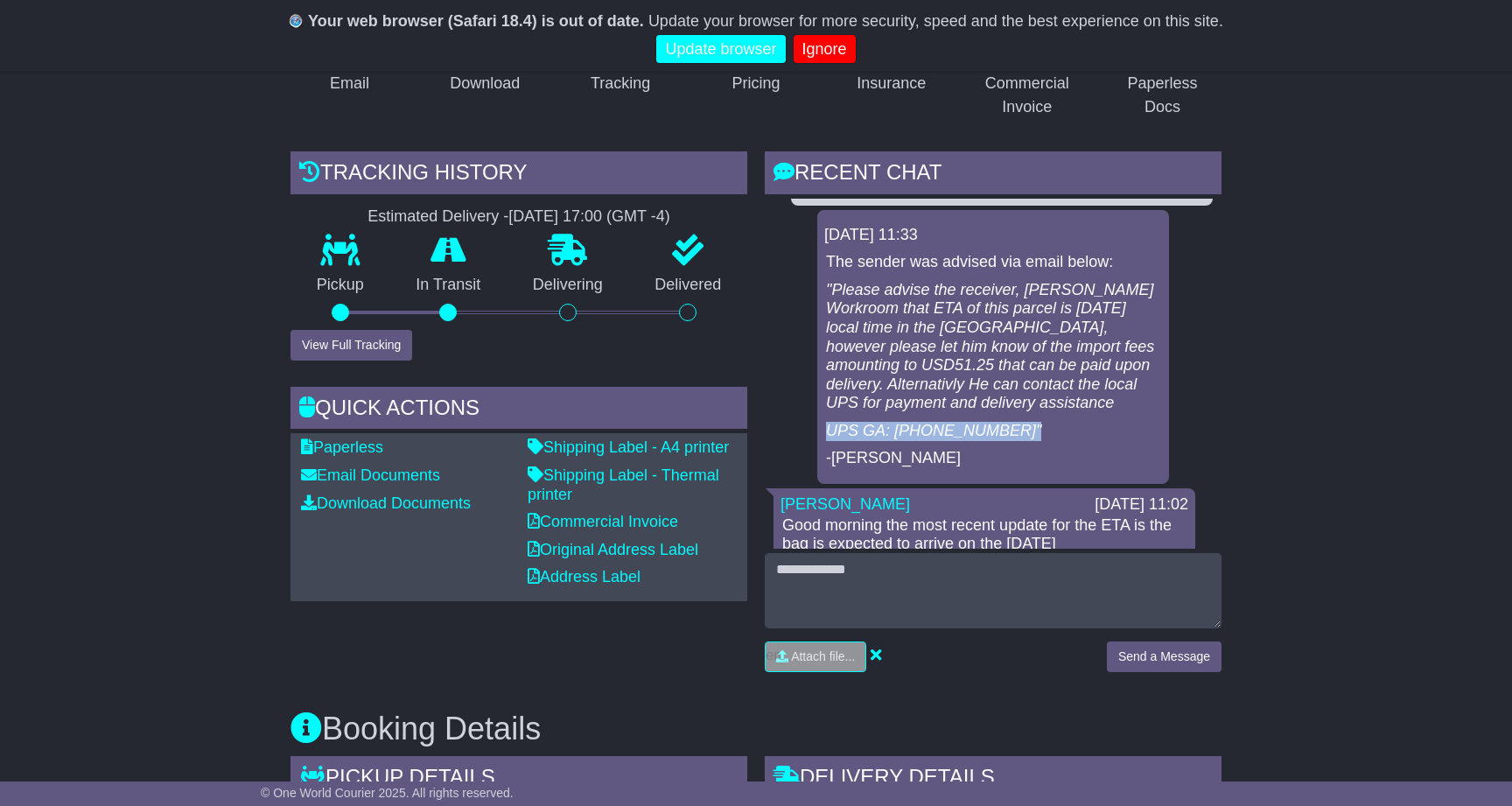
drag, startPoint x: 829, startPoint y: 407, endPoint x: 1012, endPoint y: 408, distance: 183.0
click at [1012, 421] on em "UPS GA: [PHONE_NUMBER]"" at bounding box center [934, 429] width 215 height 17
copy em "UPS GA: [PHONE_NUMBER]"
